Goal: Use online tool/utility: Utilize a website feature to perform a specific function

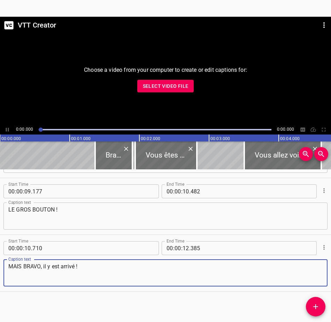
scroll to position [277, 0]
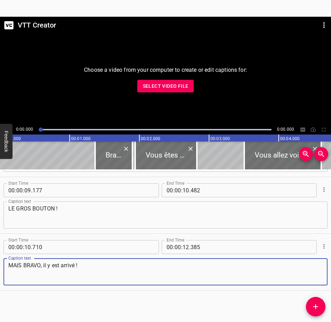
click at [180, 82] on span "Select Video File" at bounding box center [166, 86] width 46 height 9
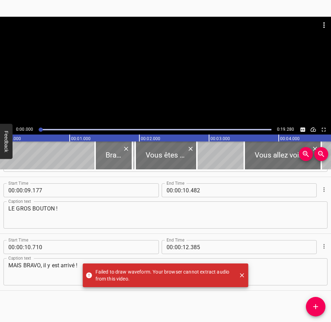
click at [114, 157] on div at bounding box center [113, 155] width 37 height 28
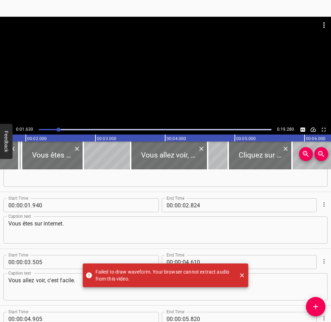
scroll to position [0, 0]
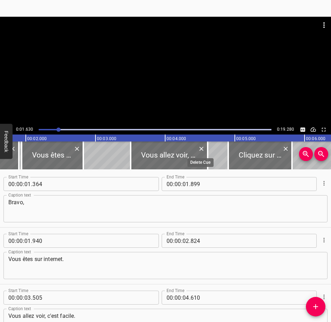
click at [201, 148] on icon "Delete" at bounding box center [201, 148] width 7 height 7
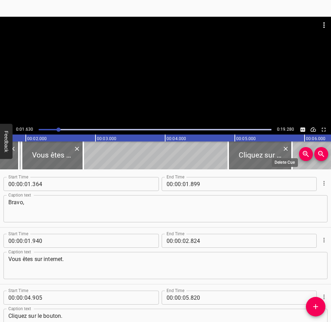
click at [287, 148] on icon "Delete" at bounding box center [285, 148] width 7 height 7
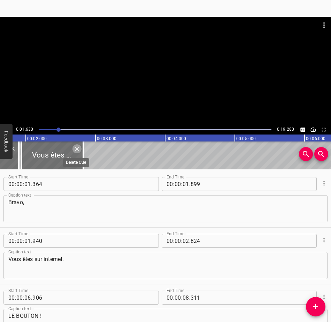
click at [79, 148] on icon "Delete" at bounding box center [76, 148] width 7 height 7
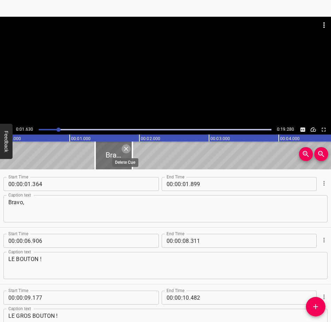
click at [126, 147] on icon "Delete" at bounding box center [126, 148] width 7 height 7
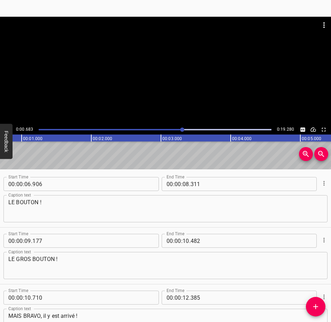
scroll to position [0, 26]
drag, startPoint x: 58, startPoint y: 128, endPoint x: 181, endPoint y: 125, distance: 122.9
click at [181, 125] on div at bounding box center [154, 130] width 241 height 10
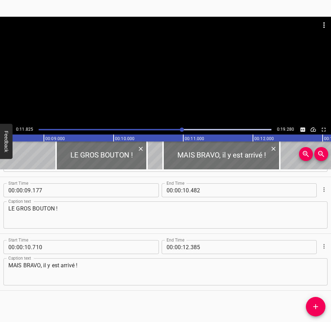
scroll to position [0, 574]
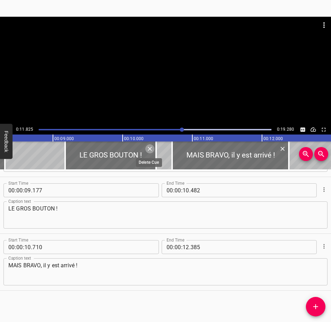
click at [149, 148] on icon "Delete" at bounding box center [150, 149] width 4 height 4
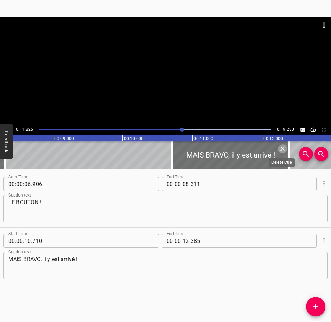
click at [282, 148] on icon "Delete" at bounding box center [282, 149] width 4 height 4
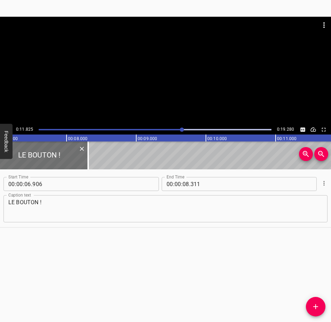
scroll to position [0, 343]
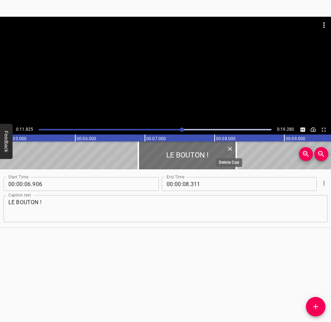
click at [227, 148] on icon "Delete" at bounding box center [229, 148] width 7 height 7
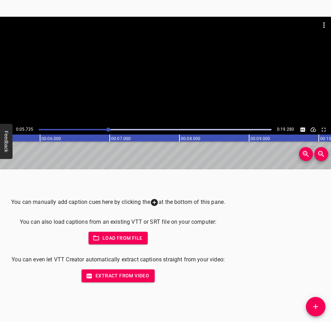
scroll to position [0, 399]
click at [84, 129] on div at bounding box center [154, 130] width 241 height 10
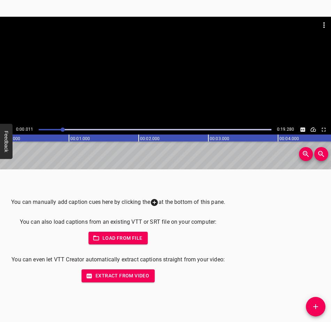
drag, startPoint x: 84, startPoint y: 129, endPoint x: 62, endPoint y: 129, distance: 21.2
click at [62, 129] on div at bounding box center [63, 129] width 4 height 4
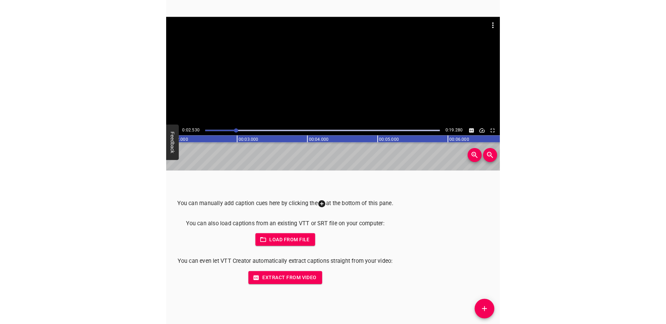
scroll to position [0, 176]
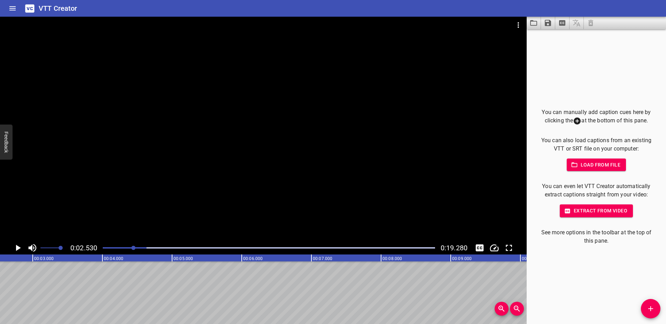
click at [16, 249] on icon "Play/Pause" at bounding box center [18, 248] width 5 height 6
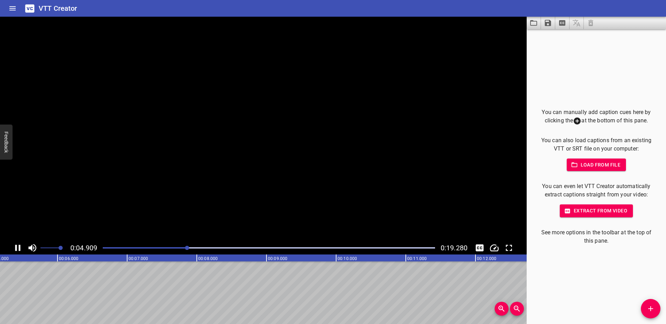
click at [16, 249] on icon "Play/Pause" at bounding box center [17, 248] width 5 height 6
click at [113, 251] on div at bounding box center [269, 248] width 341 height 10
click at [113, 249] on div at bounding box center [112, 248] width 4 height 4
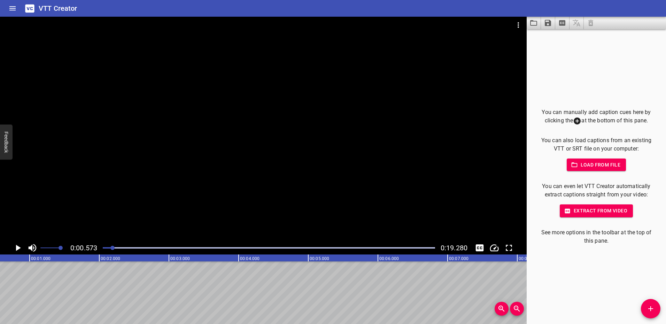
click at [115, 249] on div at bounding box center [112, 248] width 4 height 4
click at [330, 307] on span "Add Cue" at bounding box center [650, 309] width 19 height 8
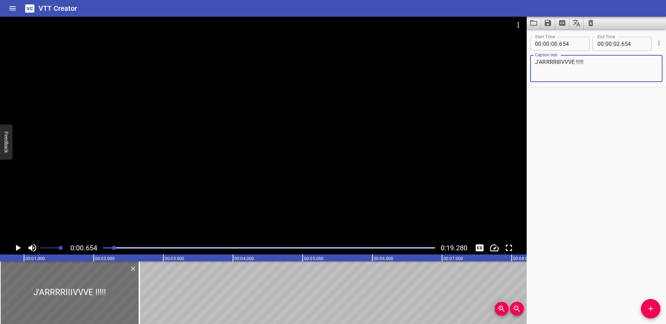
type textarea "J'ARRRRIIIVVVE !!!!!"
click at [17, 248] on icon "Play/Pause" at bounding box center [18, 248] width 5 height 6
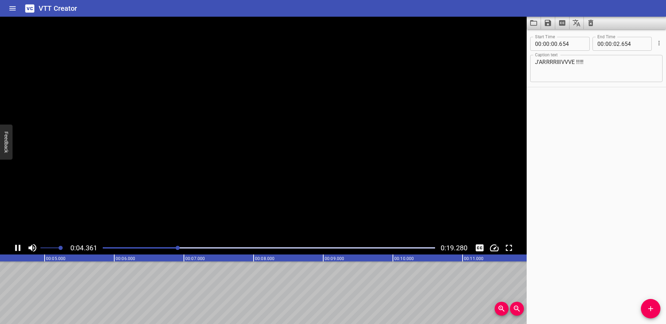
click at [17, 248] on icon "Play/Pause" at bounding box center [18, 248] width 10 height 10
click at [178, 248] on div "Play progress" at bounding box center [18, 248] width 332 height 1
click at [330, 306] on icon "Add Cue" at bounding box center [650, 309] width 8 height 8
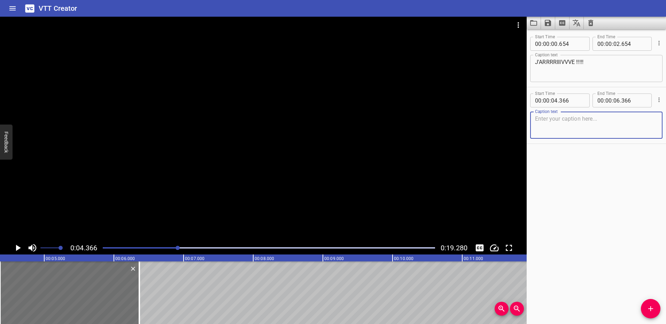
click at [330, 126] on textarea at bounding box center [596, 126] width 123 height 20
type textarea "aaaaaAAAAHHHH !!! JE SOUFFRE !!!!"
click at [16, 247] on icon "Play/Pause" at bounding box center [18, 248] width 5 height 6
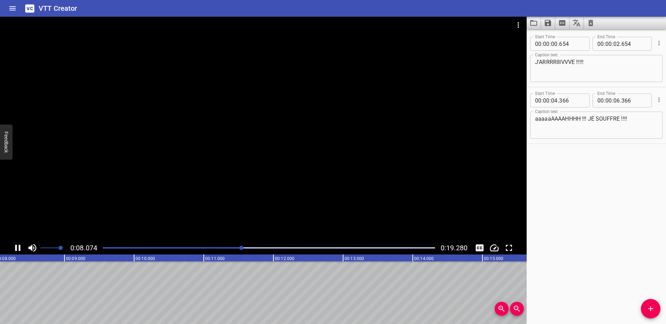
click at [16, 248] on icon "Play/Pause" at bounding box center [17, 248] width 5 height 6
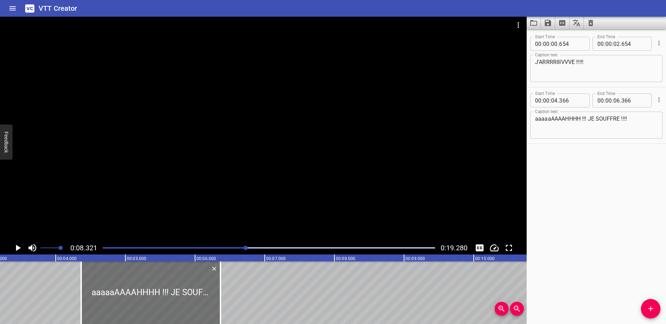
scroll to position [0, 191]
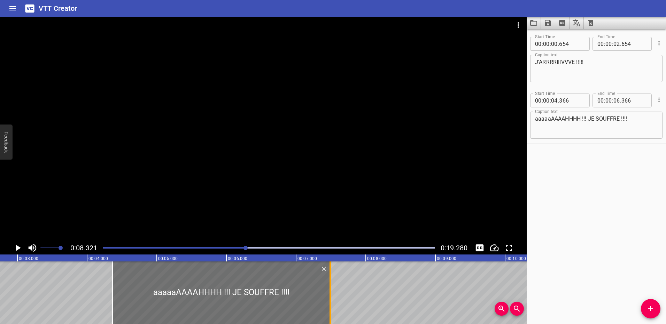
drag, startPoint x: 252, startPoint y: 290, endPoint x: 336, endPoint y: 283, distance: 84.2
click at [330, 283] on div at bounding box center [329, 293] width 1 height 63
type input "07"
type input "571"
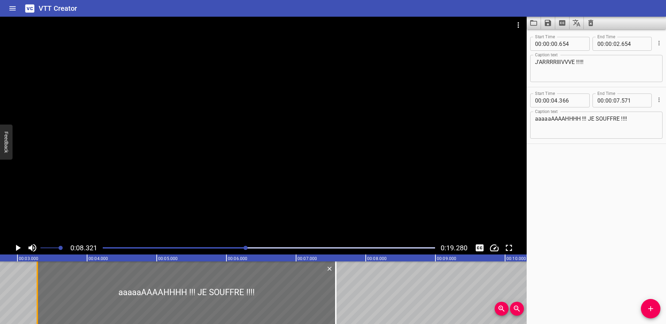
drag, startPoint x: 112, startPoint y: 291, endPoint x: 29, endPoint y: 289, distance: 83.6
click at [34, 289] on div at bounding box center [37, 293] width 7 height 63
type input "03"
type input "126"
click at [20, 246] on icon "Play/Pause" at bounding box center [18, 248] width 10 height 10
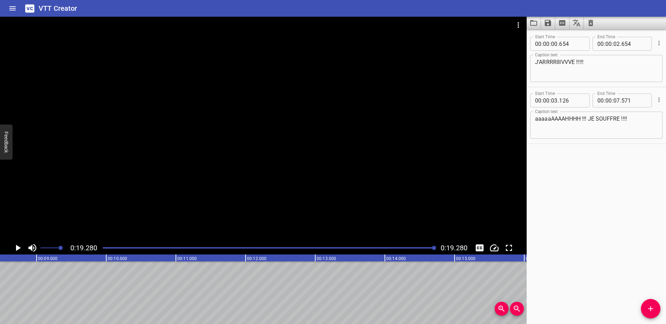
scroll to position [0, 607]
click at [330, 312] on span "Add Cue" at bounding box center [650, 309] width 19 height 8
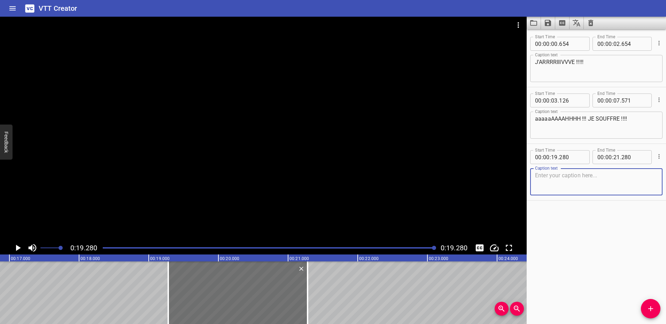
scroll to position [0, 1169]
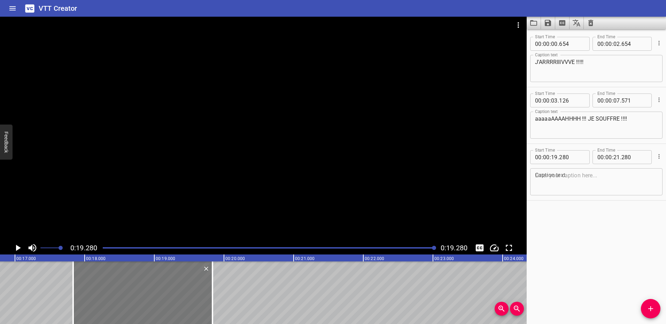
drag, startPoint x: 221, startPoint y: 290, endPoint x: 71, endPoint y: 288, distance: 150.8
click at [73, 288] on div at bounding box center [142, 293] width 139 height 63
type input "17"
type input "115"
type input "19"
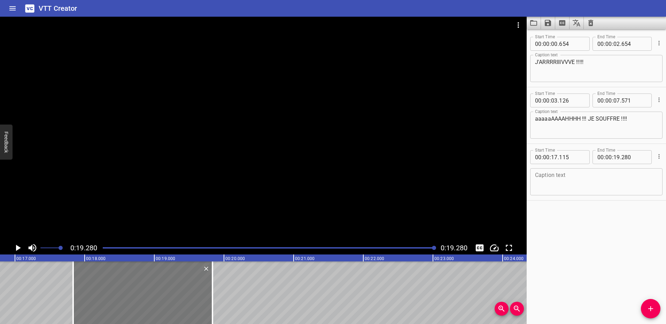
type input "115"
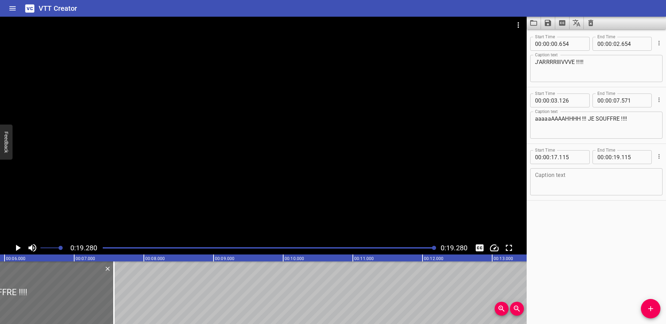
scroll to position [0, 724]
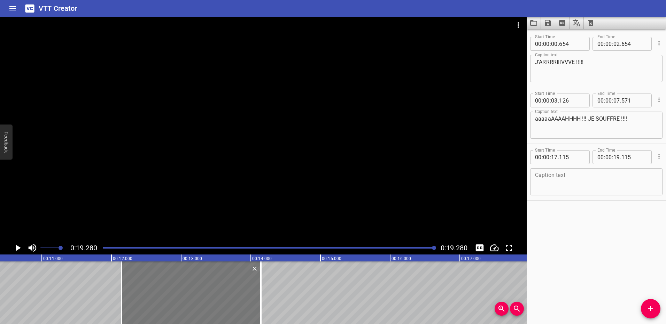
drag, startPoint x: 502, startPoint y: 277, endPoint x: 78, endPoint y: 278, distance: 424.1
click at [122, 278] on div at bounding box center [191, 293] width 139 height 63
type input "11"
type input "030"
type input "13"
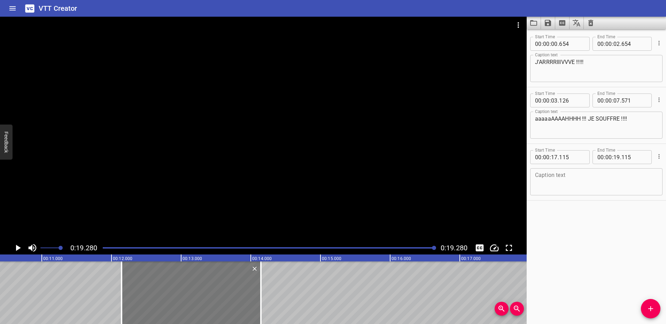
type input "030"
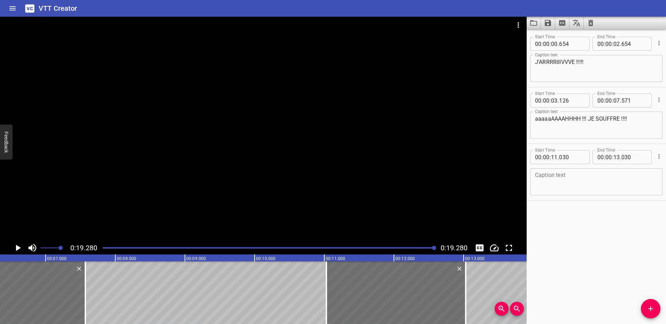
scroll to position [0, 453]
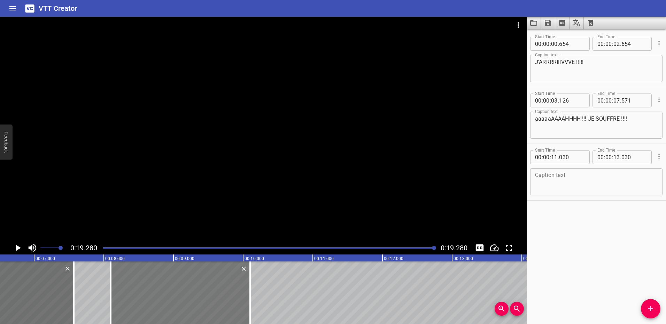
drag, startPoint x: 353, startPoint y: 284, endPoint x: 148, endPoint y: 287, distance: 205.4
click at [148, 287] on div at bounding box center [180, 293] width 139 height 63
type input "08"
type input "020"
type input "10"
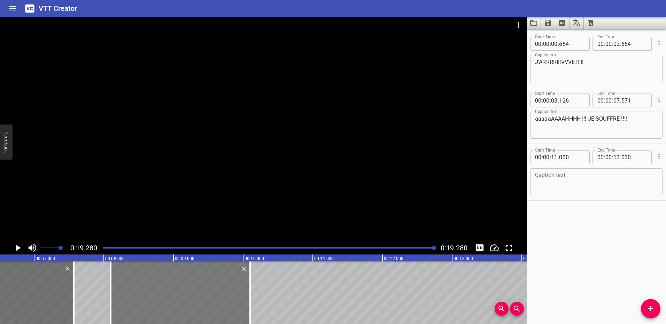
type input "020"
click at [157, 286] on div at bounding box center [174, 293] width 139 height 63
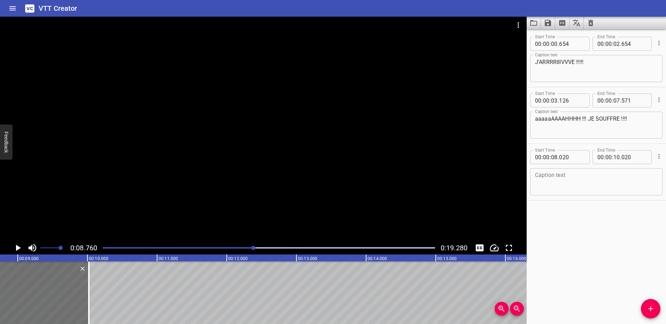
scroll to position [0, 610]
click at [330, 175] on textarea at bounding box center [596, 182] width 123 height 20
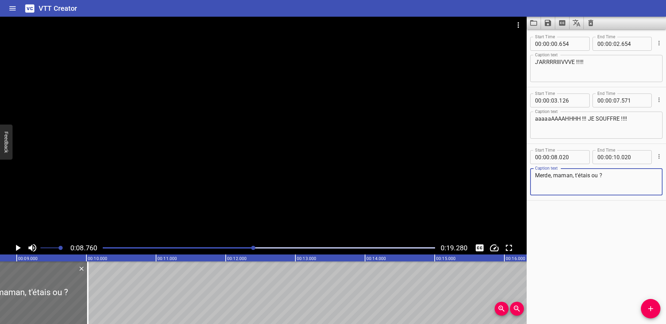
type textarea "Merde, maman, t'étais ou ?"
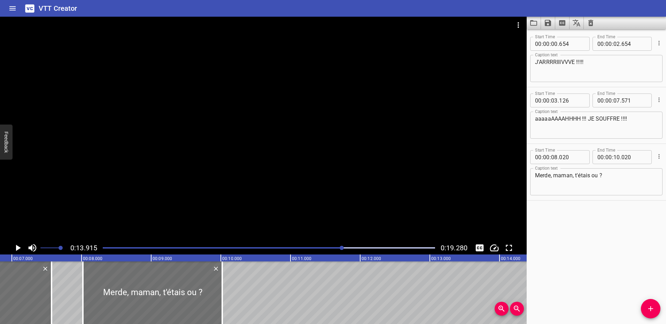
scroll to position [0, 419]
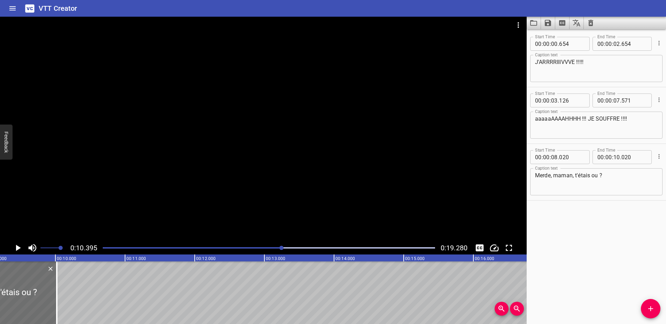
scroll to position [0, 738]
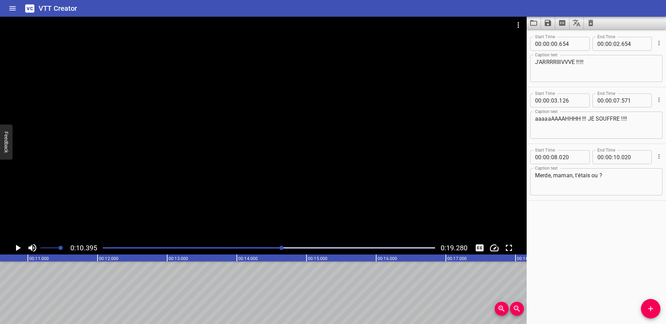
click at [330, 309] on span "Add Cue" at bounding box center [650, 309] width 19 height 8
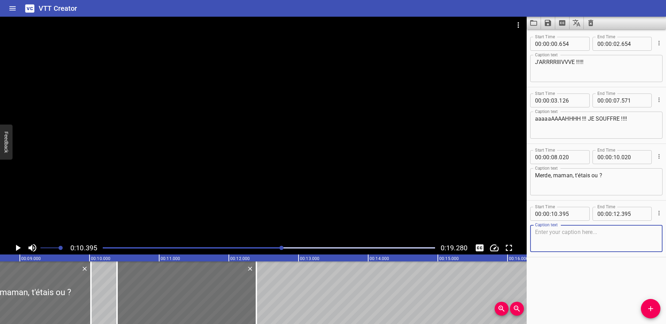
scroll to position [0, 647]
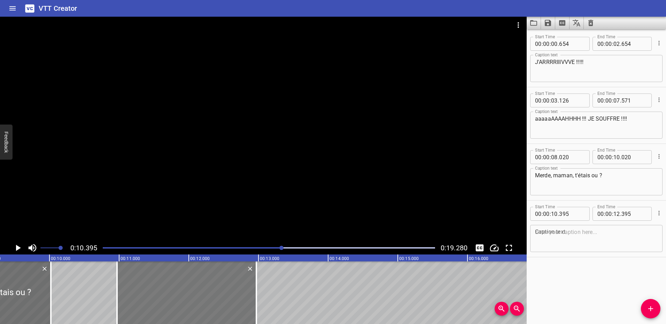
drag, startPoint x: 133, startPoint y: 279, endPoint x: 176, endPoint y: 285, distance: 43.6
click at [176, 285] on div at bounding box center [186, 293] width 139 height 63
type input "11"
type input "015"
type input "13"
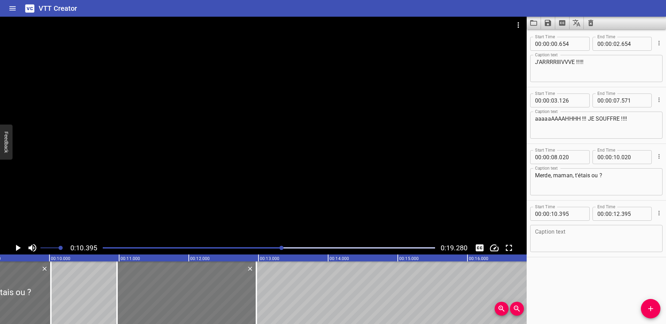
type input "015"
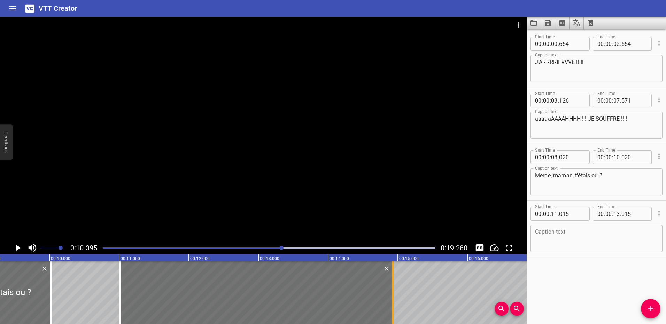
drag, startPoint x: 259, startPoint y: 290, endPoint x: 392, endPoint y: 293, distance: 133.4
click at [330, 293] on div at bounding box center [392, 293] width 1 height 63
type input "14"
type input "930"
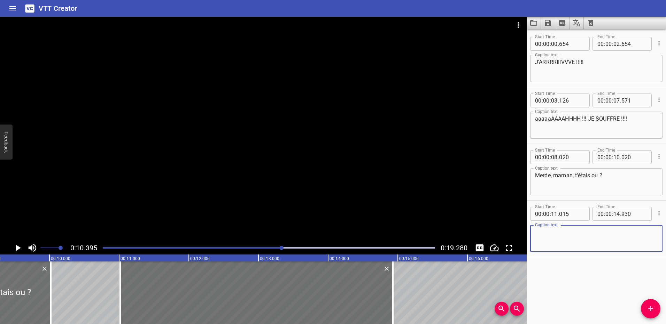
drag, startPoint x: 577, startPoint y: 232, endPoint x: 565, endPoint y: 232, distance: 11.9
click at [330, 232] on textarea at bounding box center [596, 239] width 123 height 20
drag, startPoint x: 579, startPoint y: 233, endPoint x: 576, endPoint y: 234, distance: 3.6
click at [330, 234] on textarea "La mort m'a froler là !" at bounding box center [596, 239] width 123 height 20
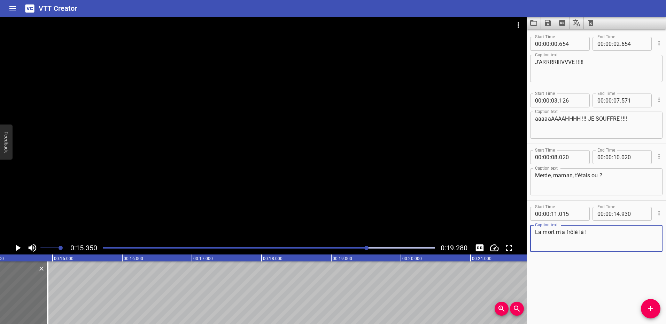
scroll to position [0, 1092]
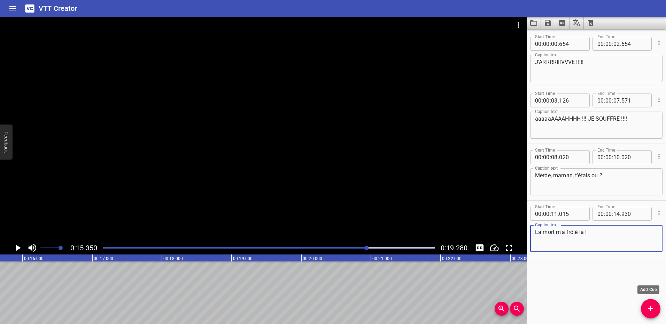
type textarea "La mort m'a frôlé là !"
click at [330, 308] on icon "Add Cue" at bounding box center [650, 309] width 5 height 5
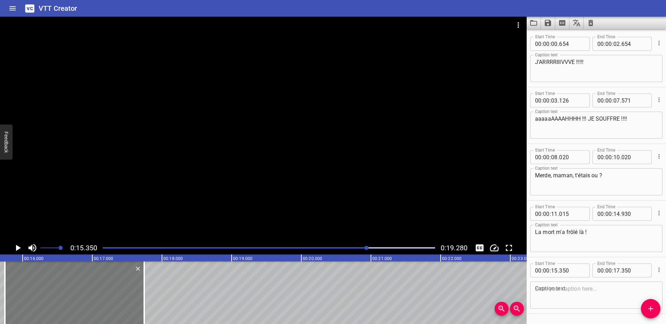
drag, startPoint x: 93, startPoint y: 282, endPoint x: 119, endPoint y: 284, distance: 26.2
click at [119, 284] on div at bounding box center [74, 293] width 139 height 63
type input "745"
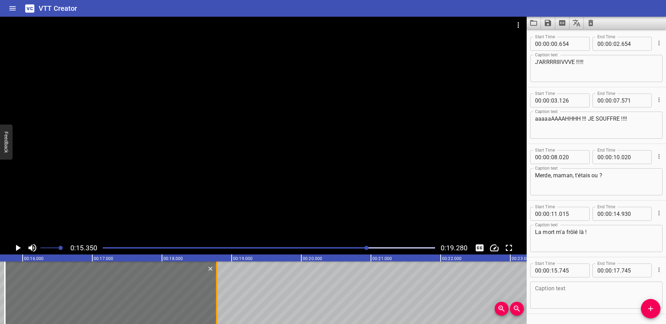
drag, startPoint x: 142, startPoint y: 286, endPoint x: 251, endPoint y: 292, distance: 108.8
click at [220, 292] on div at bounding box center [216, 293] width 7 height 63
type input "19"
type input "305"
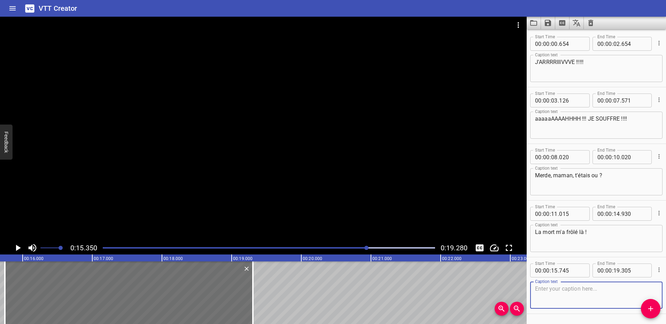
click at [330, 293] on textarea at bounding box center [596, 296] width 123 height 20
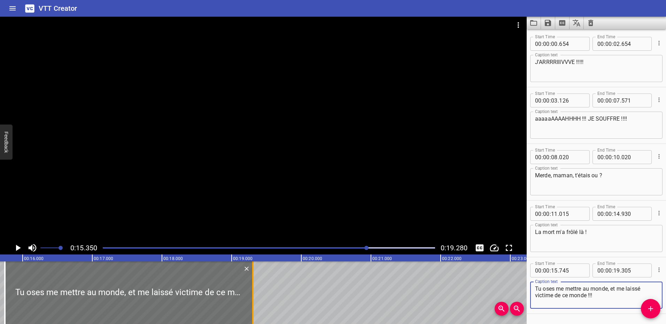
type textarea "Tu oses me mettre au monde, et me laissé victime de ce monde !!!"
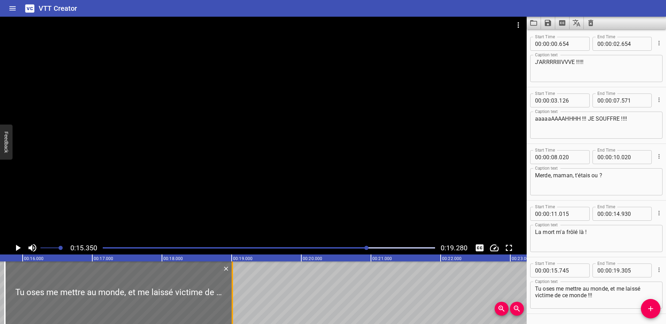
drag, startPoint x: 252, startPoint y: 288, endPoint x: 232, endPoint y: 299, distance: 23.2
click at [232, 299] on div at bounding box center [232, 293] width 1 height 63
type input "010"
click at [105, 249] on div "Play progress" at bounding box center [201, 248] width 332 height 1
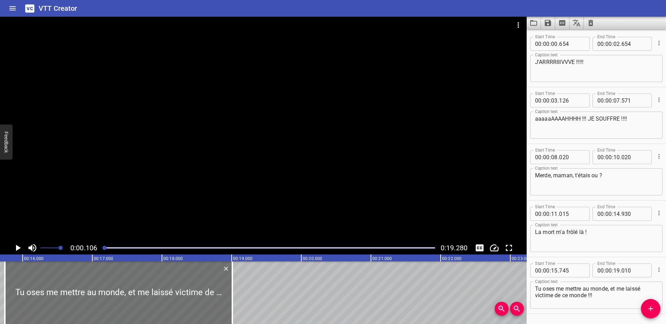
scroll to position [21, 0]
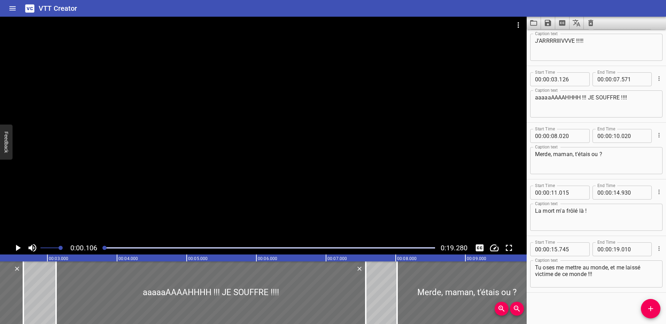
click at [105, 249] on div at bounding box center [104, 248] width 4 height 4
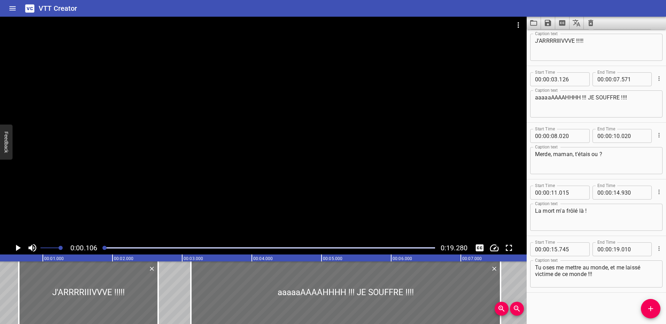
scroll to position [0, 7]
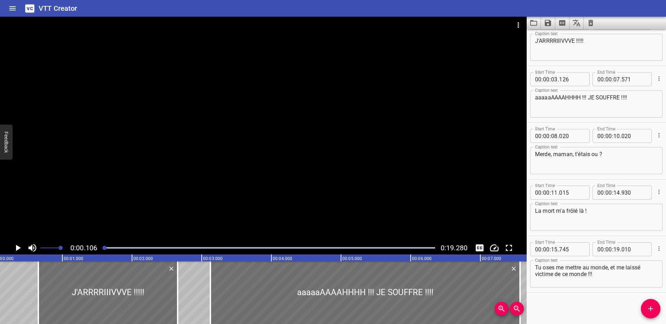
click at [16, 250] on icon "Play/Pause" at bounding box center [18, 248] width 5 height 6
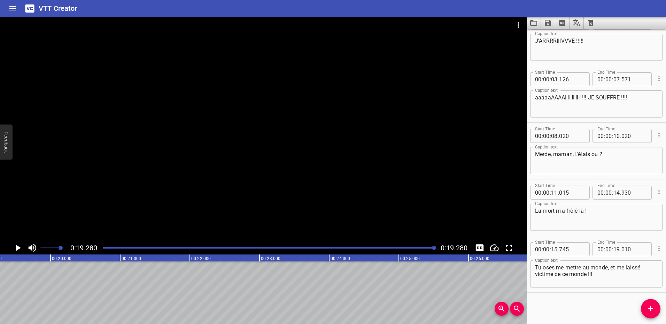
scroll to position [0, 1343]
click at [330, 22] on icon "Save captions to file" at bounding box center [548, 23] width 6 height 6
click at [330, 35] on li "Save to VTT file" at bounding box center [566, 38] width 51 height 13
